Goal: Obtain resource: Obtain resource

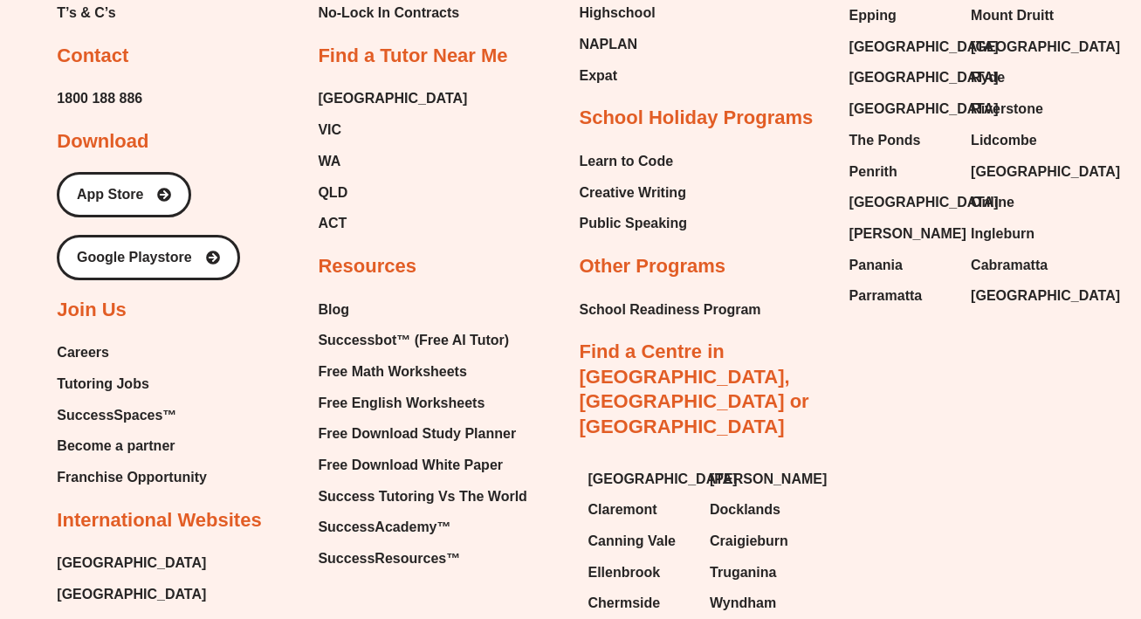
scroll to position [7222, 0]
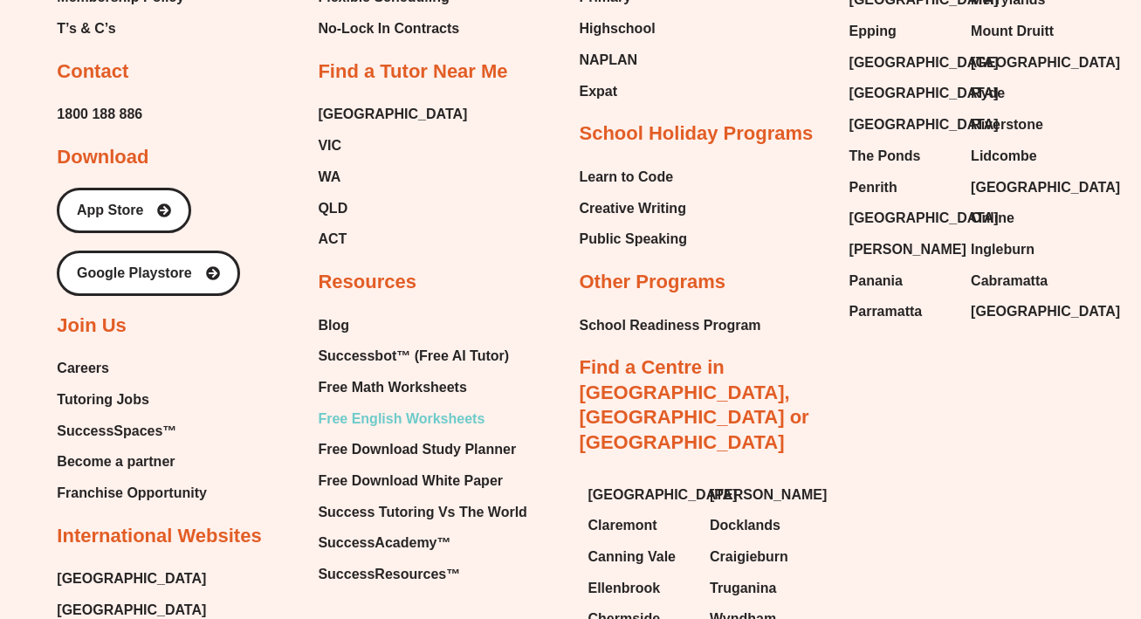
click at [413, 406] on span "Free English Worksheets" at bounding box center [401, 419] width 167 height 26
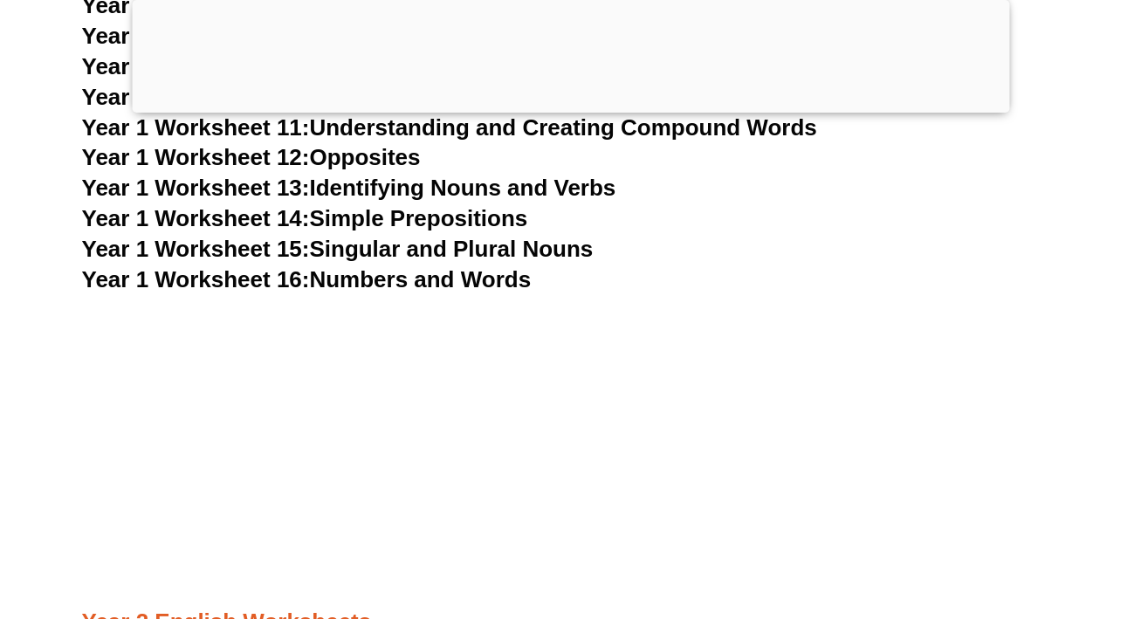
click at [566, 108] on div at bounding box center [570, 108] width 877 height 0
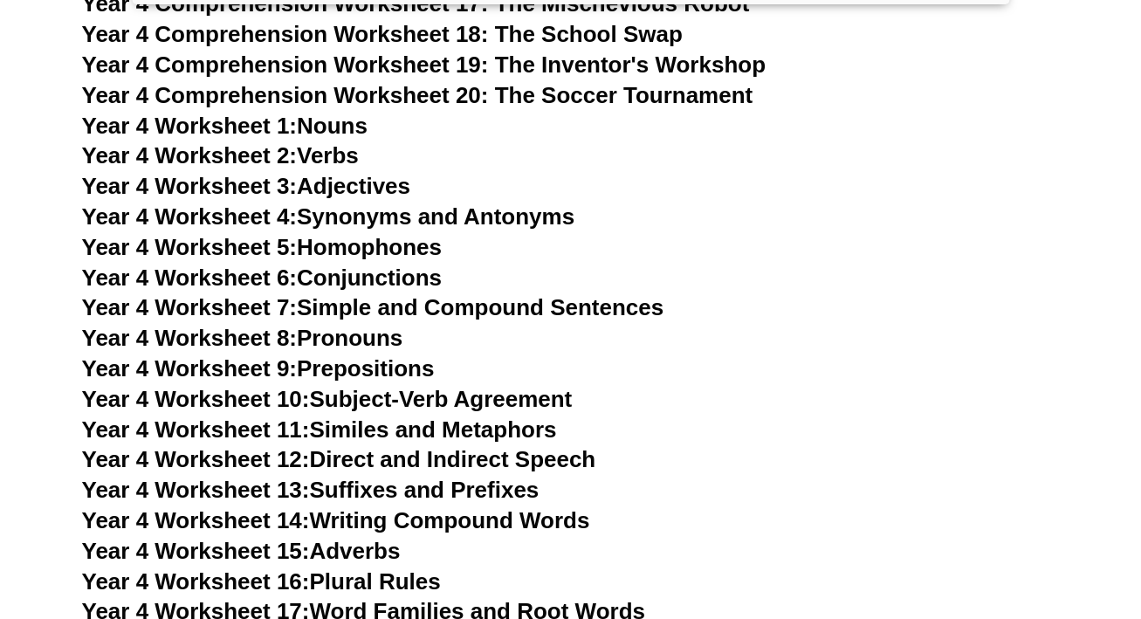
scroll to position [7580, 0]
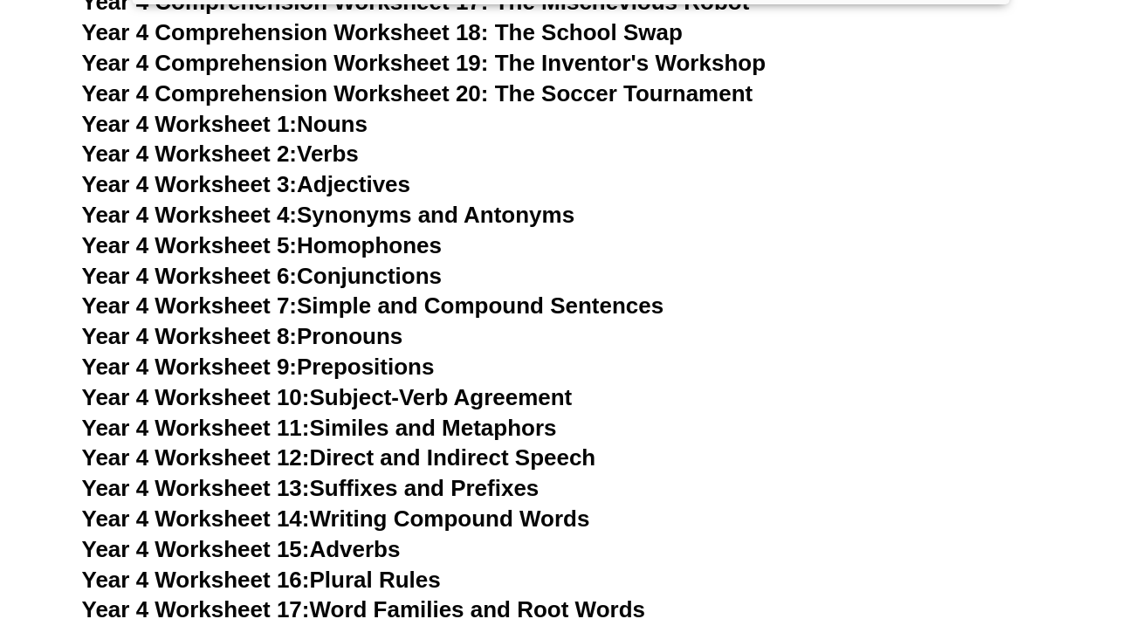
click at [408, 218] on link "Year 4 Worksheet 4: Synonyms and Antonyms" at bounding box center [328, 215] width 493 height 26
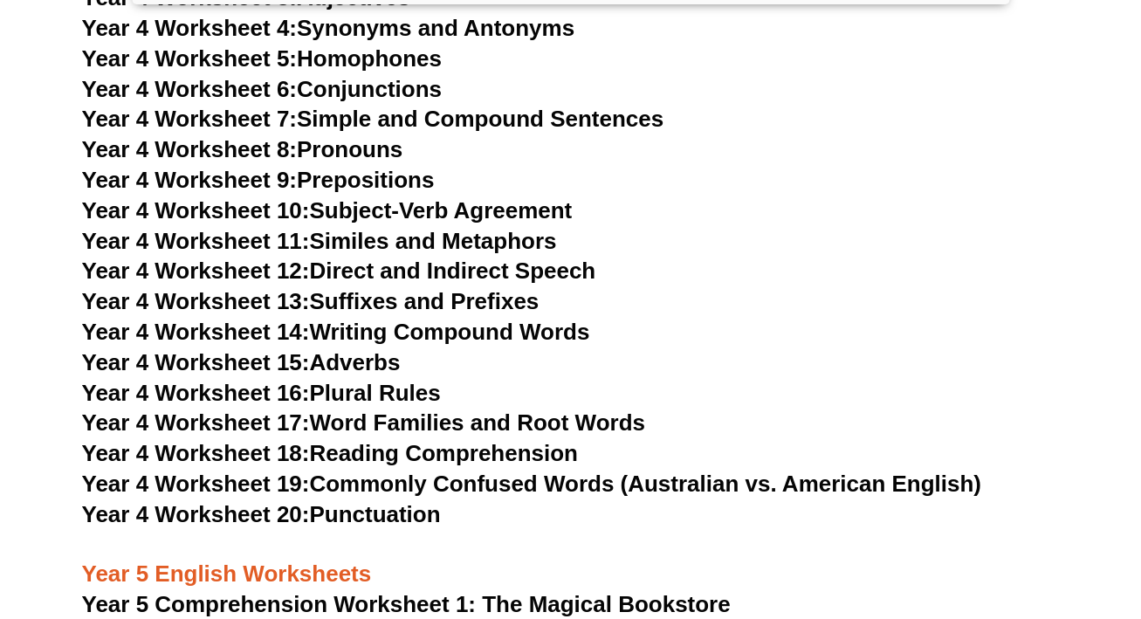
scroll to position [7755, 0]
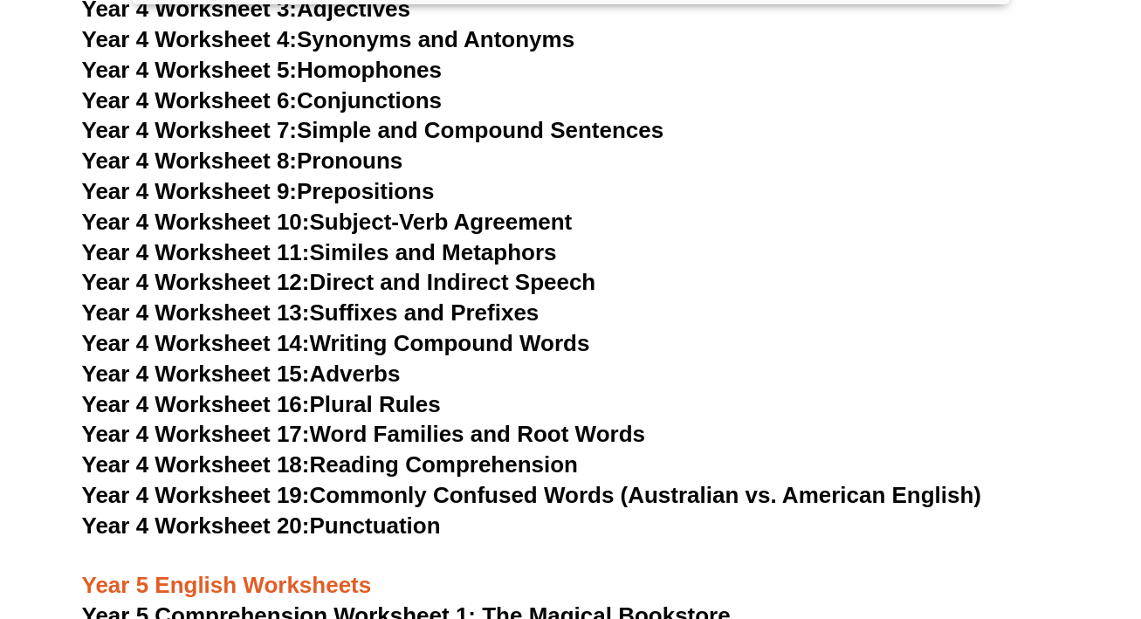
click at [455, 337] on link "Year 4 Worksheet 14: Writing Compound Words" at bounding box center [336, 343] width 508 height 26
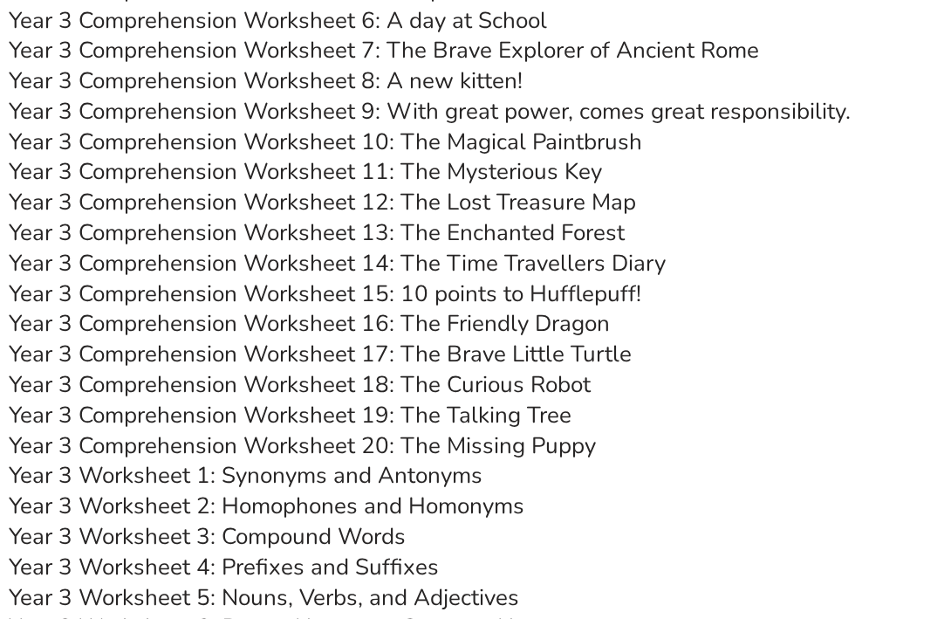
scroll to position [5794, 0]
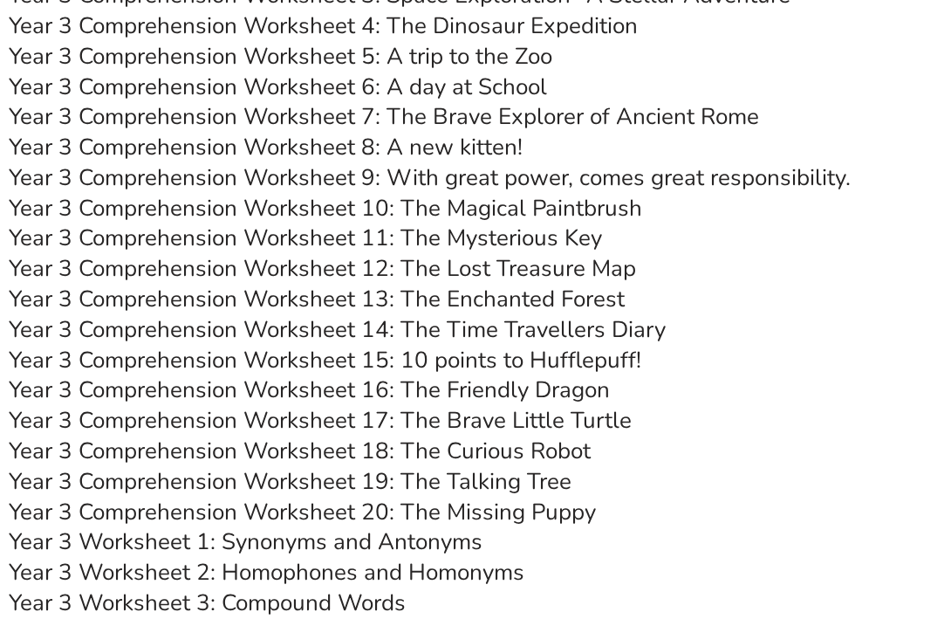
click at [430, 326] on link "Year 3 Comprehension Worksheet 14: The Time Travellers Diary" at bounding box center [337, 329] width 657 height 31
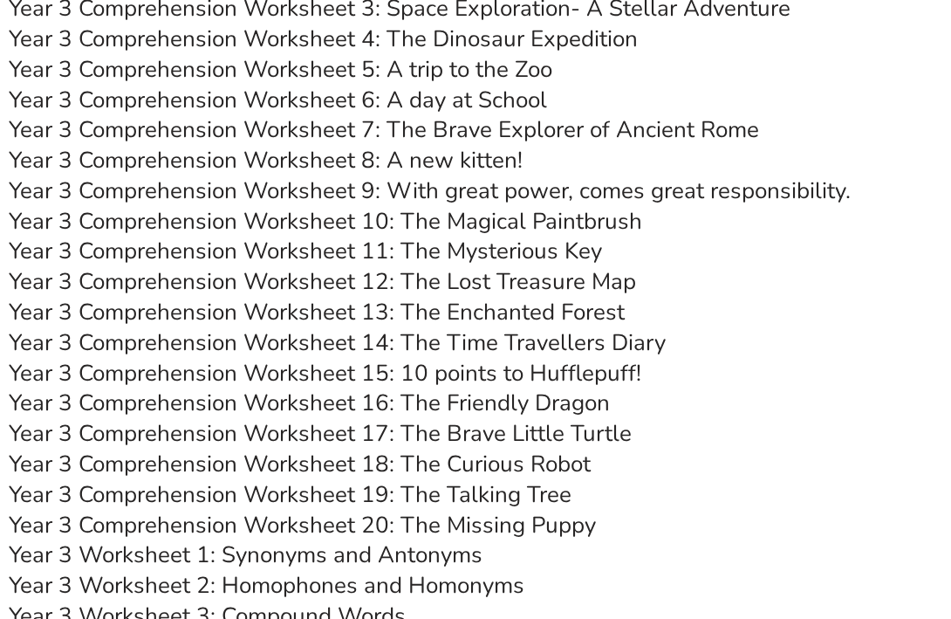
click at [428, 226] on link "Year 3 Comprehension Worksheet 10: The Magical Paintbrush" at bounding box center [326, 221] width 634 height 31
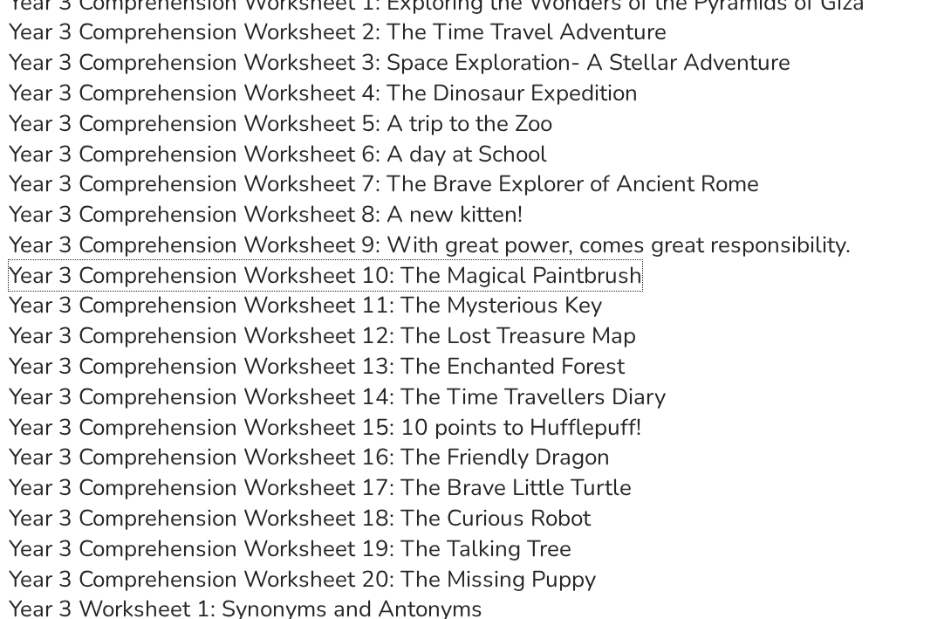
scroll to position [5723, 0]
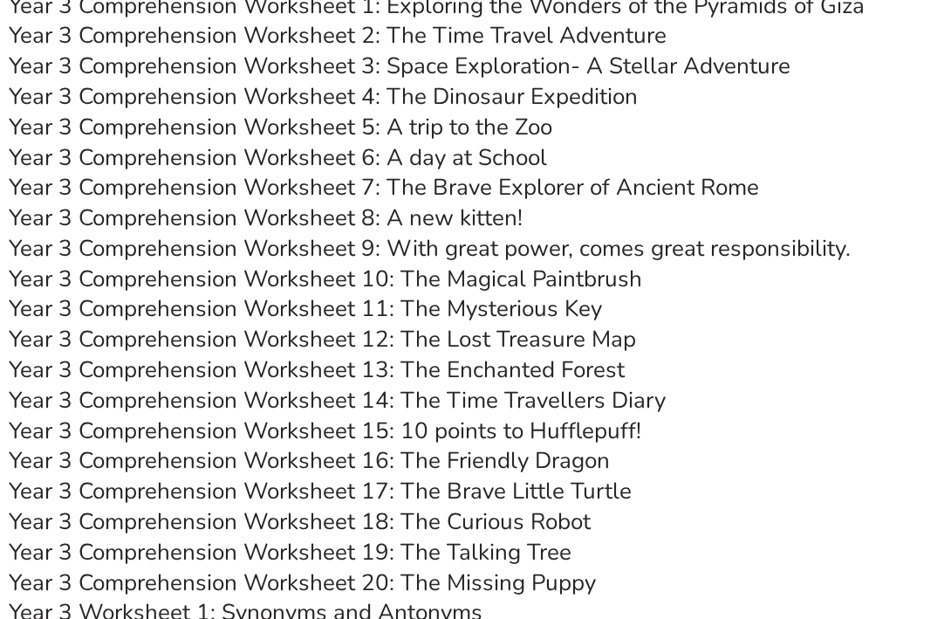
click at [438, 226] on link "Year 3 Comprehension Worksheet 8: A new kitten!" at bounding box center [266, 217] width 514 height 31
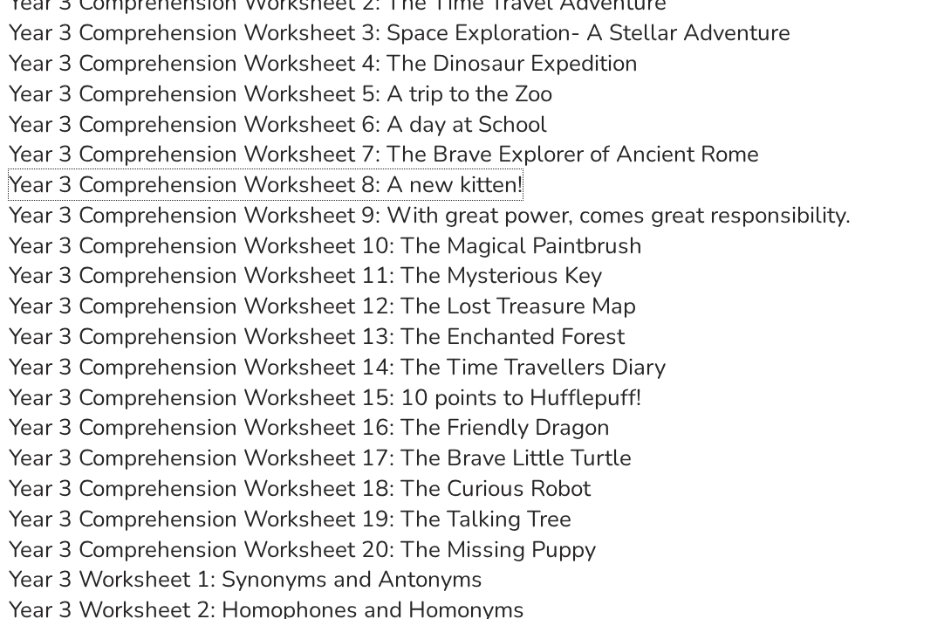
scroll to position [5763, 0]
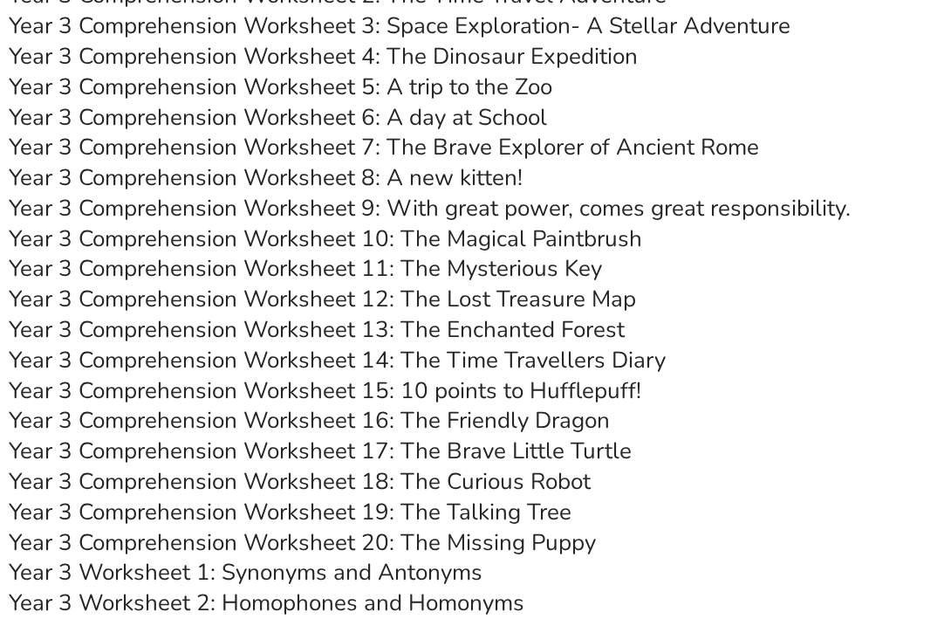
click at [461, 449] on link "Year 3 Comprehension Worksheet 17: The Brave Little Turtle" at bounding box center [320, 450] width 623 height 31
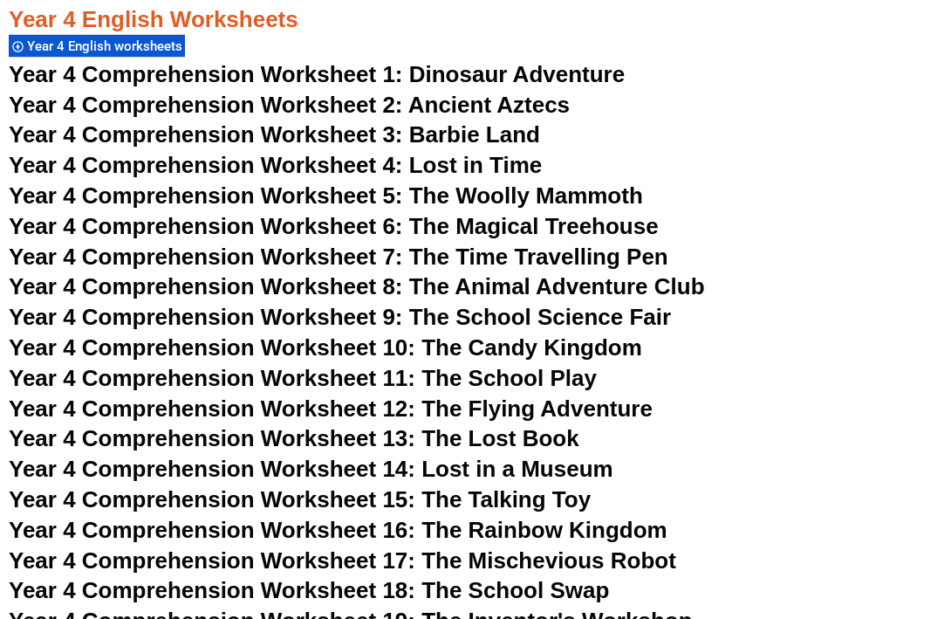
scroll to position [6980, 0]
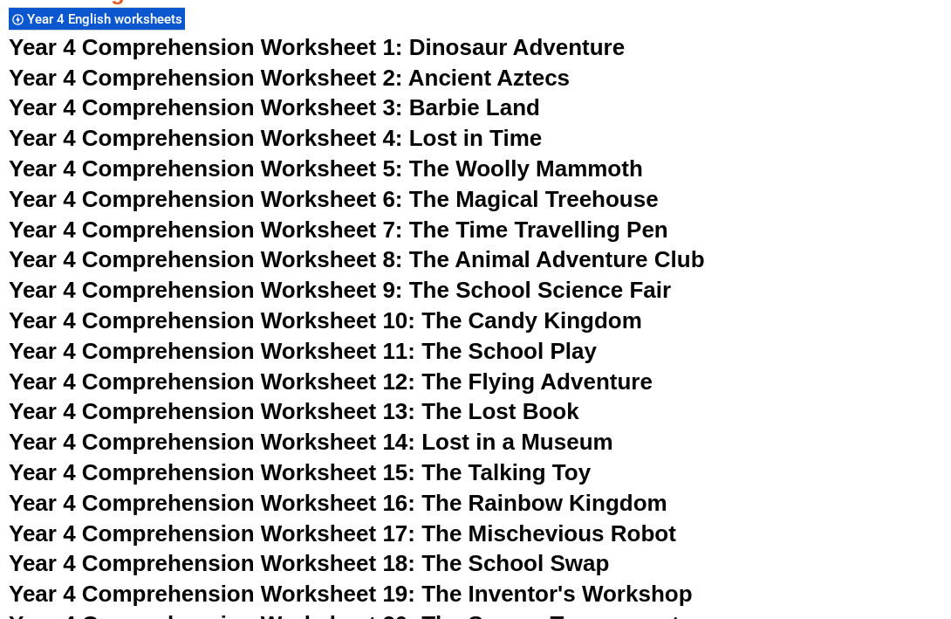
click at [492, 260] on span "Year 4 Comprehension Worksheet 8: The Animal Adventure Club" at bounding box center [357, 259] width 696 height 26
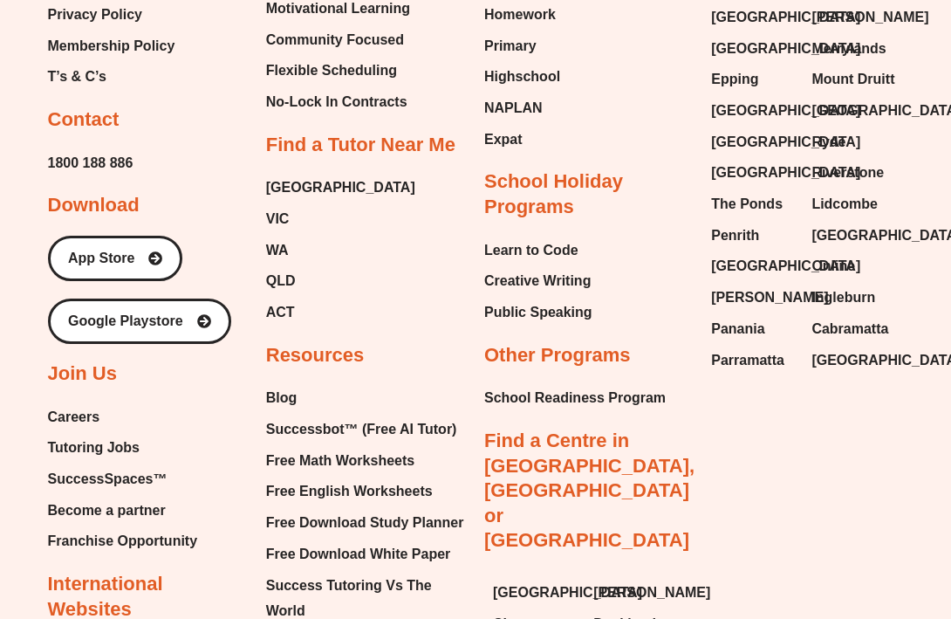
scroll to position [7341, 0]
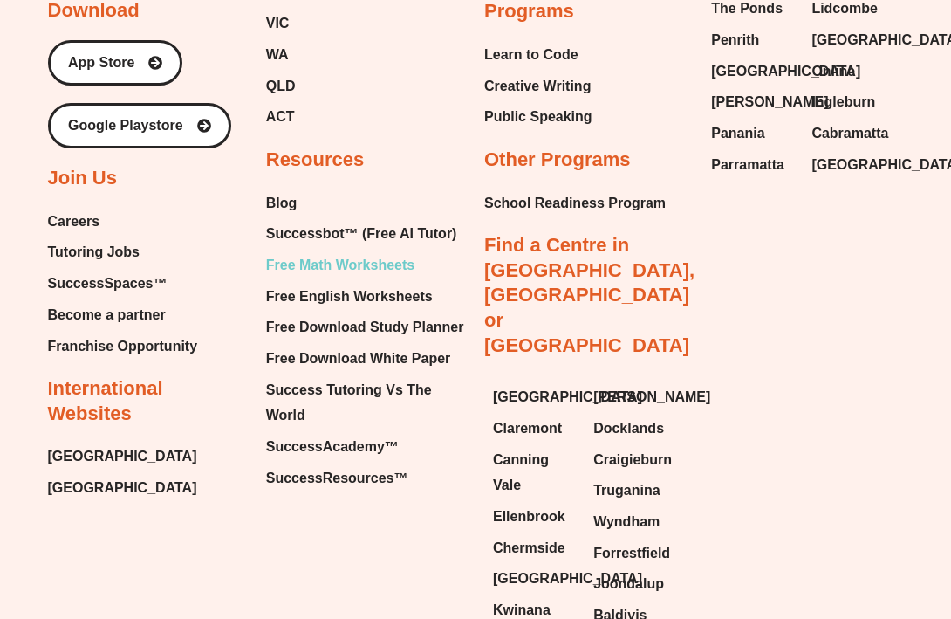
click at [382, 252] on span "Free Math Worksheets" at bounding box center [340, 265] width 148 height 26
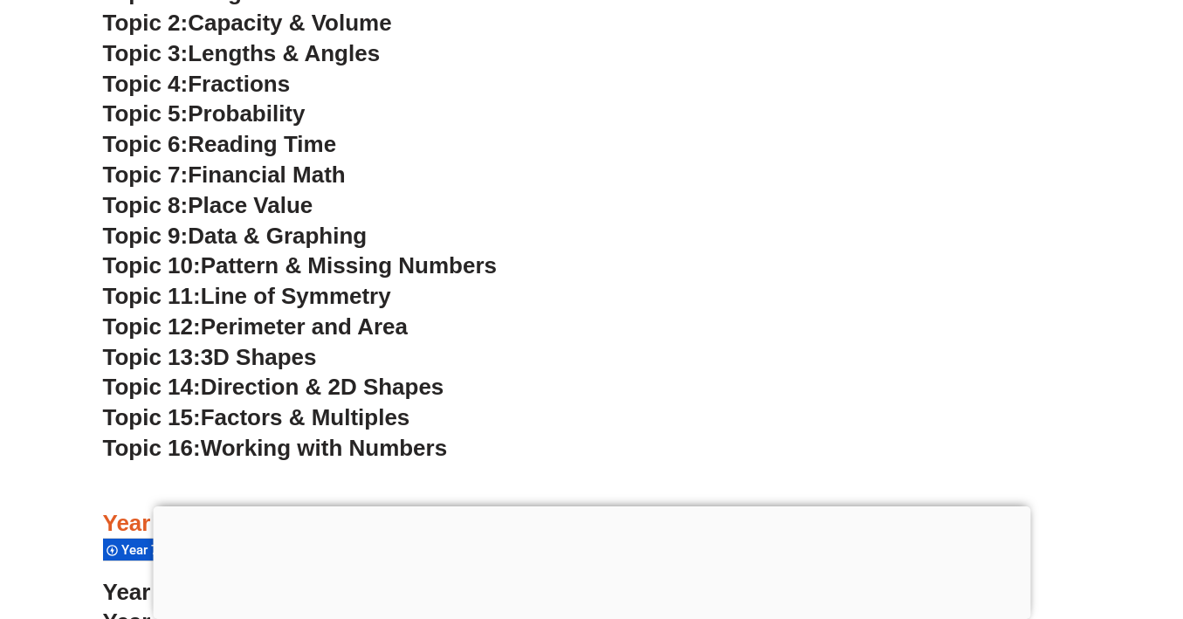
scroll to position [4712, 0]
click at [299, 414] on span "Factors & Multiples" at bounding box center [305, 416] width 209 height 26
